Goal: Use online tool/utility

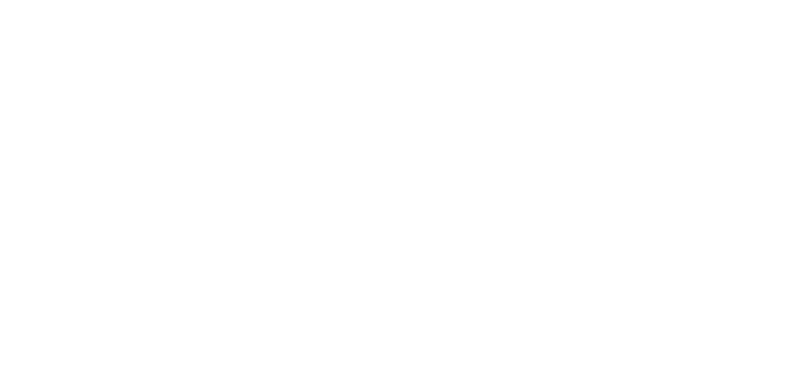
click at [425, 0] on html "We're offline Leave a message" at bounding box center [394, 0] width 788 height 0
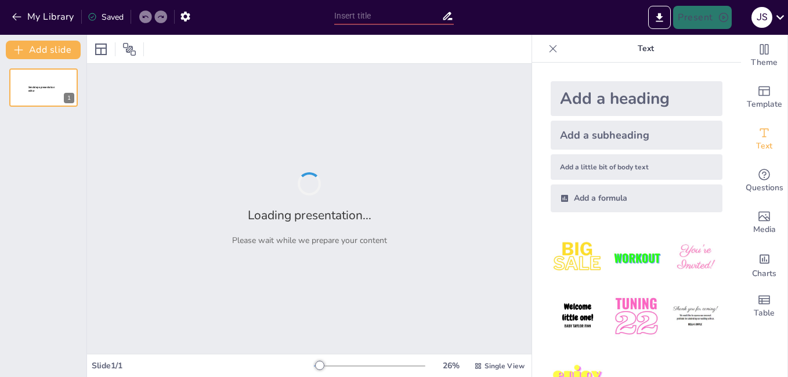
type input "Imported defense 2.pptx"
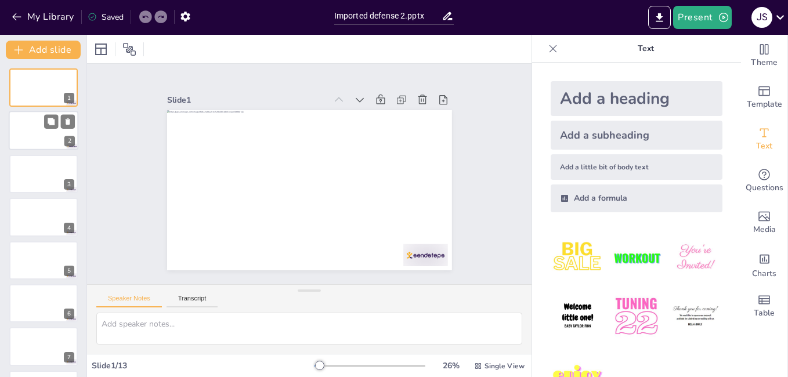
click at [60, 135] on div at bounding box center [44, 130] width 70 height 39
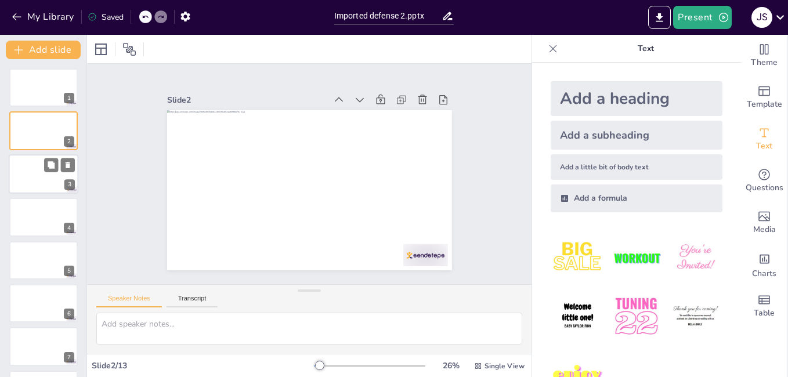
click at [49, 178] on div at bounding box center [44, 173] width 70 height 39
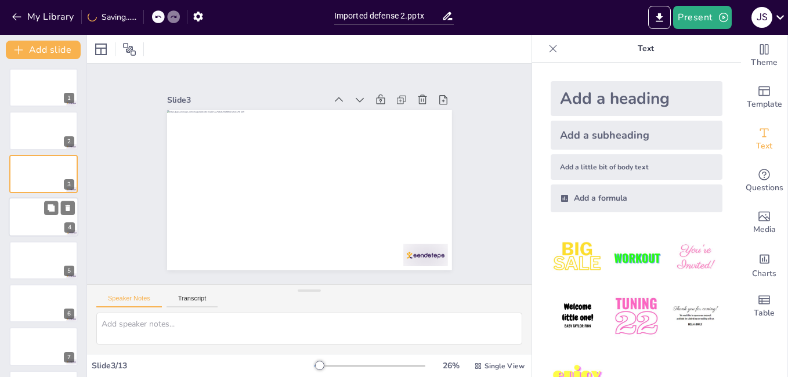
click at [47, 217] on div at bounding box center [44, 216] width 70 height 39
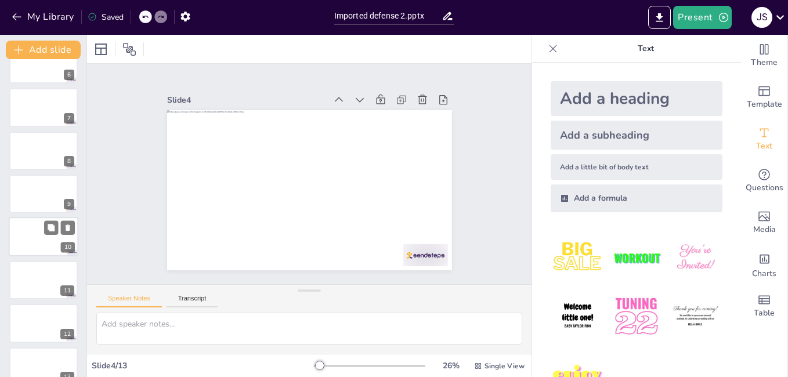
scroll to position [257, 0]
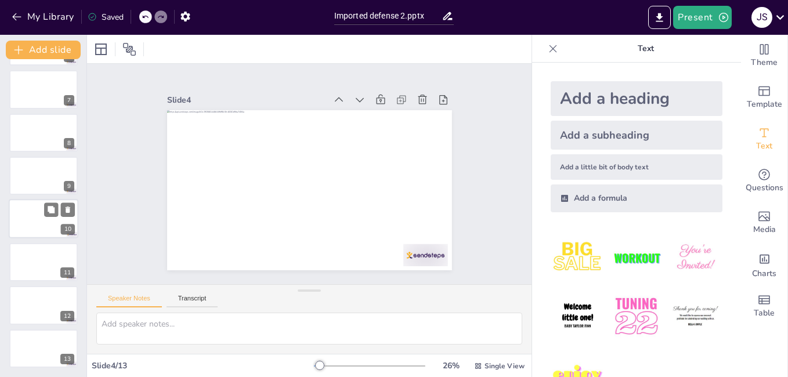
click at [40, 223] on div at bounding box center [44, 219] width 70 height 39
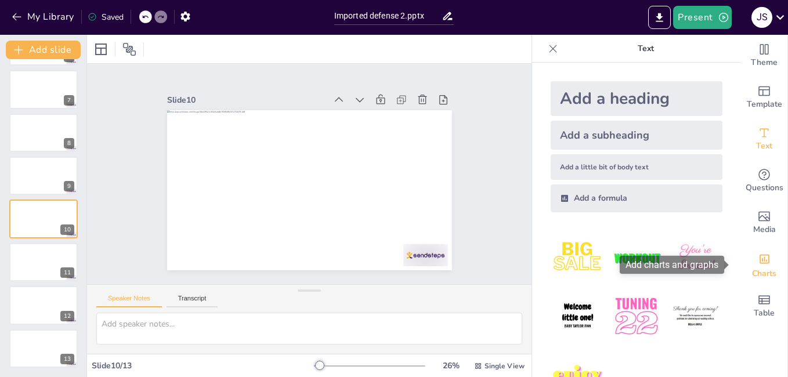
click at [755, 269] on span "Charts" at bounding box center [764, 274] width 24 height 13
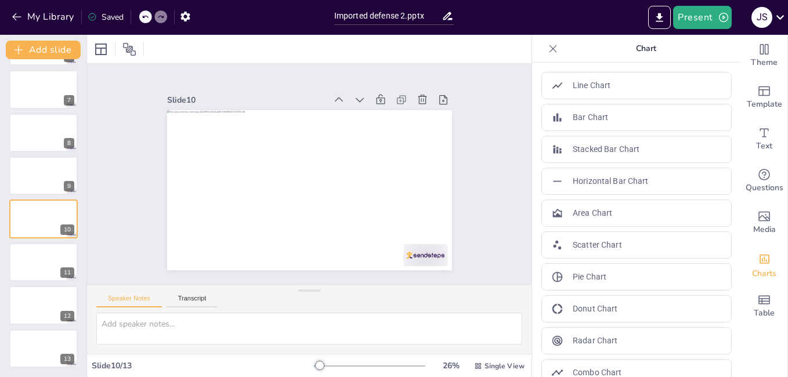
drag, startPoint x: 733, startPoint y: 223, endPoint x: 730, endPoint y: 295, distance: 72.1
click at [730, 295] on div "Theme Template Text Questions Media Charts Table Chart Line Chart Bar Chart Sta…" at bounding box center [660, 206] width 256 height 343
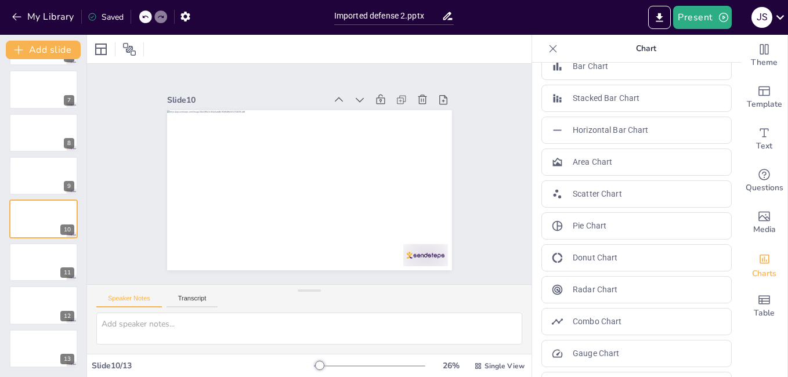
scroll to position [20, 0]
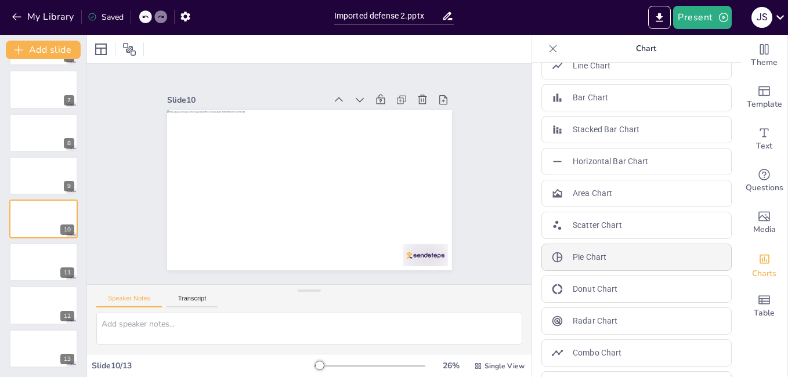
click at [592, 250] on div "Pie Chart" at bounding box center [637, 257] width 190 height 27
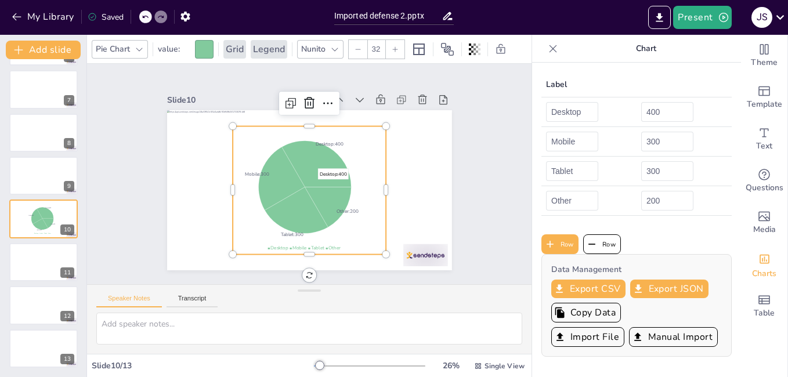
click at [304, 153] on icon at bounding box center [321, 168] width 84 height 75
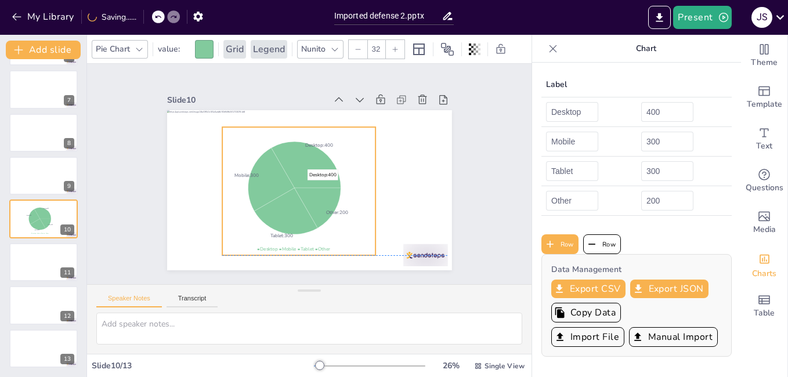
drag, startPoint x: 305, startPoint y: 200, endPoint x: 305, endPoint y: 167, distance: 33.1
click at [305, 167] on icon at bounding box center [317, 168] width 66 height 81
